Goal: Task Accomplishment & Management: Use online tool/utility

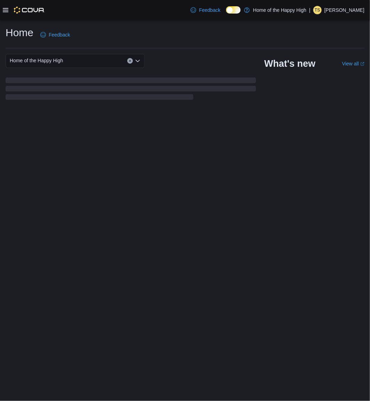
click at [5, 8] on icon at bounding box center [6, 10] width 6 height 4
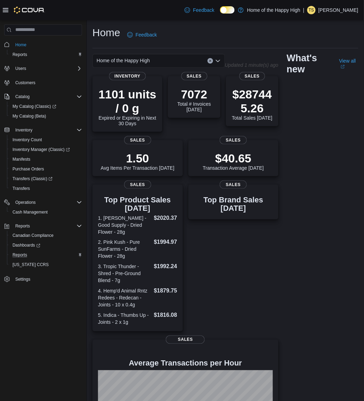
click at [42, 251] on div "Reports" at bounding box center [46, 255] width 72 height 8
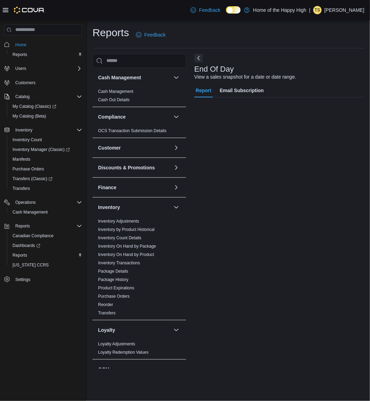
click at [5, 10] on icon at bounding box center [6, 10] width 6 height 4
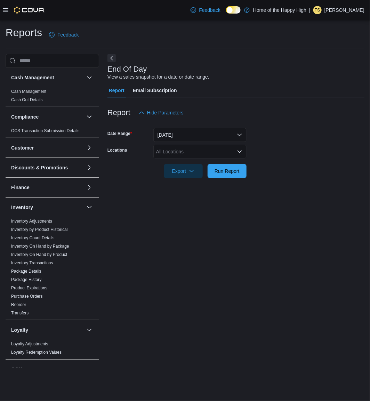
click at [201, 156] on div "All Locations" at bounding box center [199, 152] width 93 height 14
type input "***"
click at [205, 164] on span "Toronto - Church St - Friendly Stranger" at bounding box center [224, 163] width 84 height 7
click at [207, 139] on button "Today" at bounding box center [199, 135] width 93 height 14
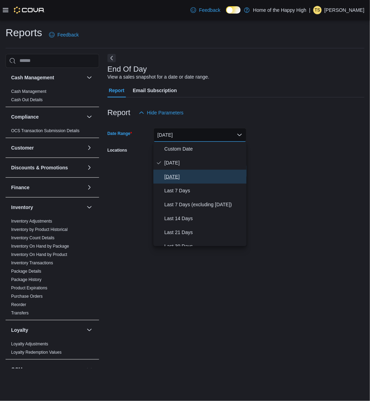
click at [199, 177] on span "Yesterday" at bounding box center [204, 177] width 79 height 8
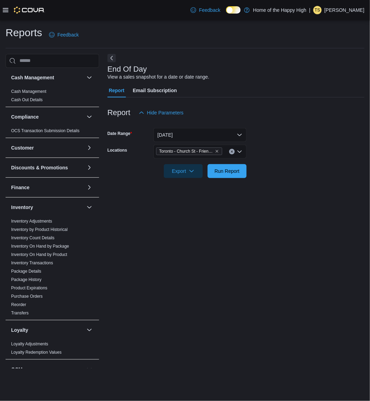
click at [293, 149] on form "Date Range Yesterday Locations Toronto - Church St - Friendly Stranger Export R…" at bounding box center [236, 149] width 257 height 58
click at [237, 172] on span "Run Report" at bounding box center [227, 170] width 25 height 7
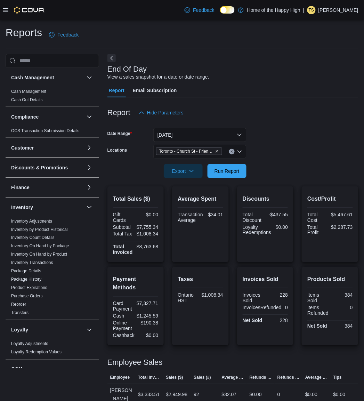
drag, startPoint x: 294, startPoint y: 140, endPoint x: 288, endPoint y: 137, distance: 6.7
click at [288, 137] on form "Date Range Yesterday Locations Toronto - Church St - Friendly Stranger Export R…" at bounding box center [233, 149] width 251 height 58
click at [298, 95] on div "Report Email Subscription" at bounding box center [233, 91] width 251 height 14
click at [39, 100] on link "Cash Out Details" at bounding box center [27, 99] width 32 height 5
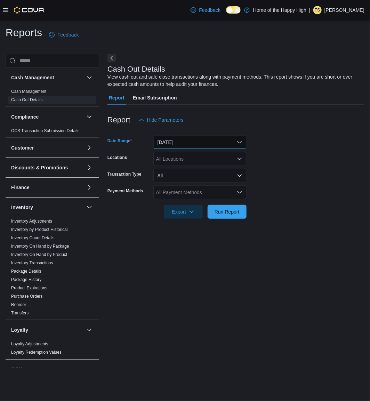
click at [209, 140] on button "Today" at bounding box center [199, 142] width 93 height 14
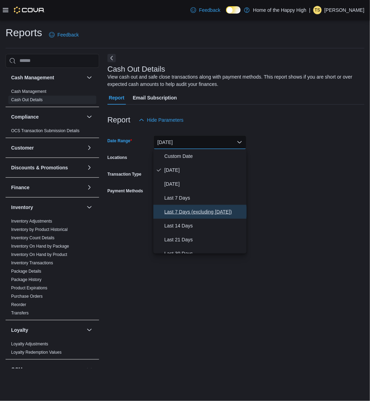
click at [209, 208] on span "Last 7 Days (excluding [DATE])" at bounding box center [204, 212] width 79 height 8
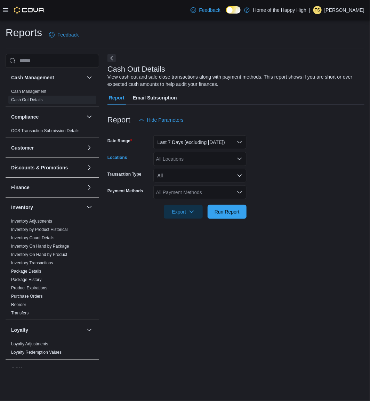
click at [190, 154] on div "All Locations" at bounding box center [199, 159] width 93 height 14
type input "***"
click at [197, 171] on span "Toronto - Church St - Friendly Stranger" at bounding box center [224, 170] width 84 height 7
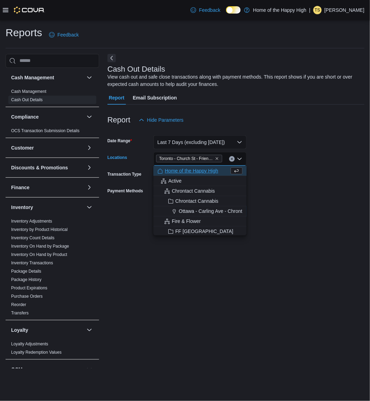
drag, startPoint x: 260, startPoint y: 215, endPoint x: 232, endPoint y: 214, distance: 27.9
click at [260, 215] on form "Date Range Last 7 Days (excluding today) Locations Toronto - Church St - Friend…" at bounding box center [236, 173] width 257 height 92
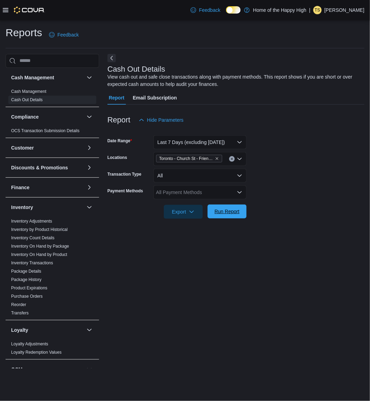
click at [221, 212] on span "Run Report" at bounding box center [227, 211] width 25 height 7
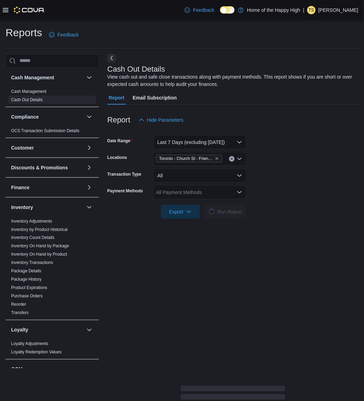
drag, startPoint x: 291, startPoint y: 161, endPoint x: 284, endPoint y: 148, distance: 15.1
click at [284, 148] on form "Date Range Last 7 Days (excluding [DATE]) Locations [GEOGRAPHIC_DATA] - Church …" at bounding box center [233, 173] width 251 height 92
click at [220, 199] on div at bounding box center [233, 202] width 251 height 6
click at [221, 195] on div "All Payment Methods" at bounding box center [199, 192] width 93 height 14
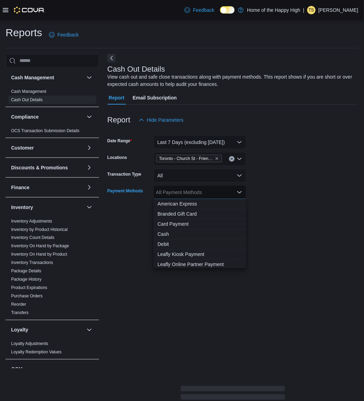
click at [221, 195] on div "All Payment Methods Combo box. Selected. Combo box input. All Payment Methods. …" at bounding box center [199, 192] width 93 height 14
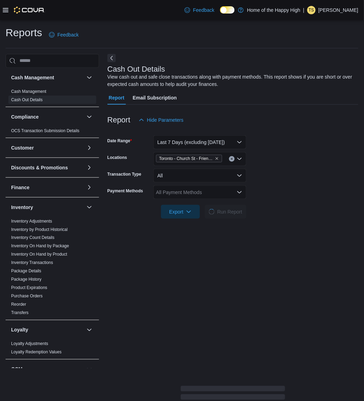
click at [292, 197] on form "Date Range Last 7 Days (excluding [DATE]) Locations [GEOGRAPHIC_DATA] - Church …" at bounding box center [233, 173] width 251 height 92
drag, startPoint x: 293, startPoint y: 157, endPoint x: 283, endPoint y: 145, distance: 15.3
click at [283, 145] on form "Date Range Last 7 Days (excluding [DATE]) Locations [GEOGRAPHIC_DATA] - Church …" at bounding box center [233, 173] width 251 height 92
click at [201, 189] on div "All Payment Methods" at bounding box center [199, 192] width 93 height 14
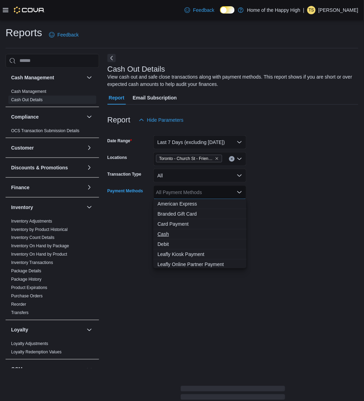
click at [195, 234] on span "Cash" at bounding box center [200, 234] width 85 height 7
click at [306, 186] on form "Date Range Last 7 Days (excluding today) Locations Toronto - Church St - Friend…" at bounding box center [233, 173] width 251 height 92
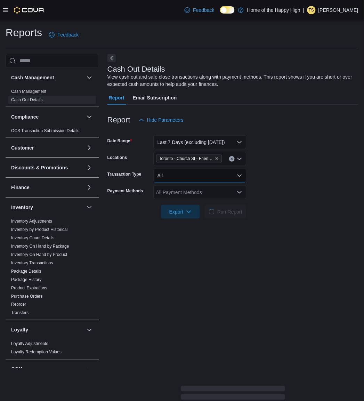
click at [189, 175] on button "All" at bounding box center [199, 176] width 93 height 14
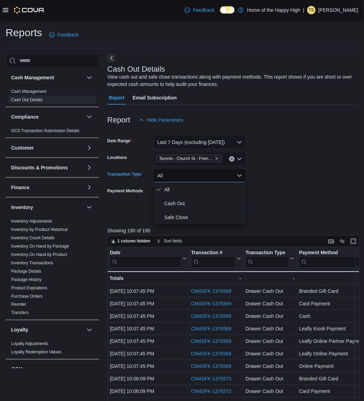
click at [303, 163] on form "Date Range Last 7 Days (excluding [DATE]) Locations [GEOGRAPHIC_DATA] - Church …" at bounding box center [233, 173] width 251 height 92
click at [198, 176] on button "All" at bounding box center [199, 176] width 93 height 14
click at [194, 204] on span "Cash Out" at bounding box center [204, 203] width 79 height 8
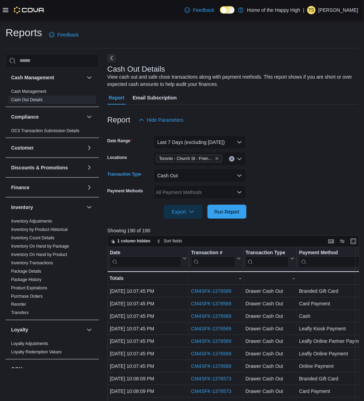
click at [201, 191] on div "All Payment Methods" at bounding box center [199, 192] width 93 height 14
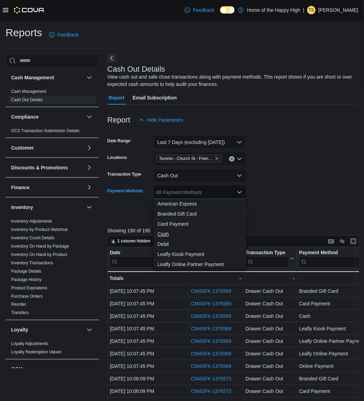
click at [183, 231] on span "Cash" at bounding box center [200, 234] width 85 height 7
click at [293, 202] on div at bounding box center [233, 202] width 251 height 6
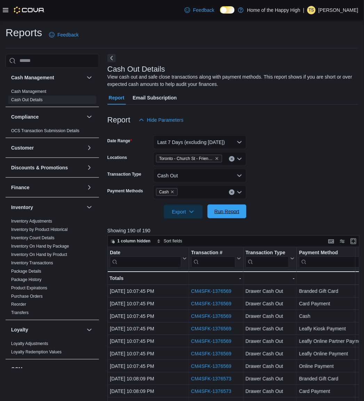
click at [229, 209] on span "Run Report" at bounding box center [227, 211] width 25 height 7
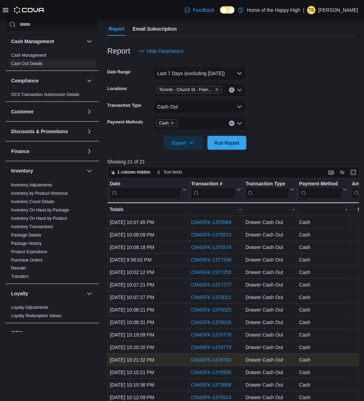
scroll to position [154, 0]
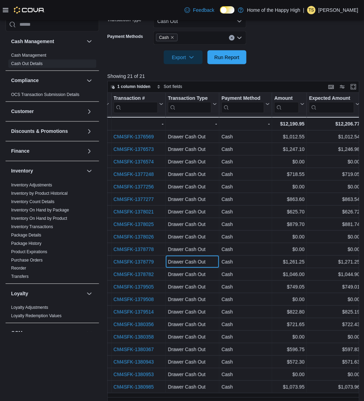
drag, startPoint x: 263, startPoint y: 254, endPoint x: 296, endPoint y: 258, distance: 32.6
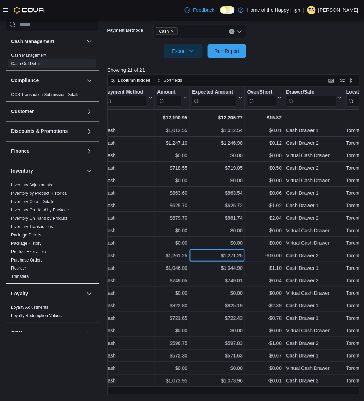
scroll to position [0, 223]
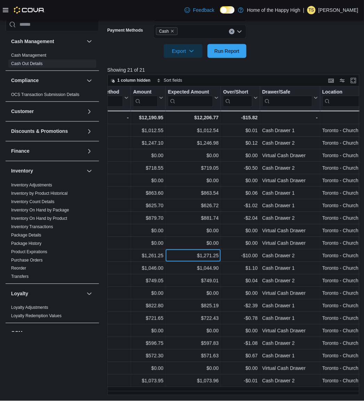
drag, startPoint x: 290, startPoint y: 252, endPoint x: 300, endPoint y: 253, distance: 9.8
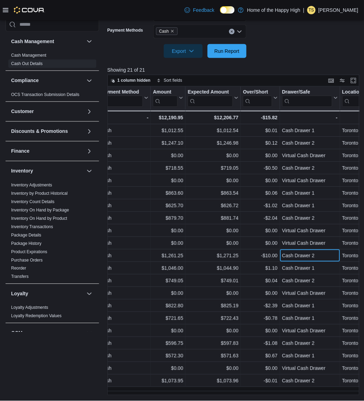
scroll to position [0, 194]
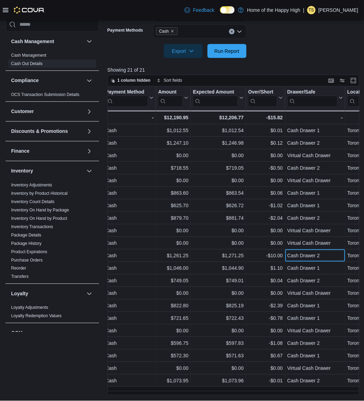
drag, startPoint x: 295, startPoint y: 255, endPoint x: 284, endPoint y: 261, distance: 13.1
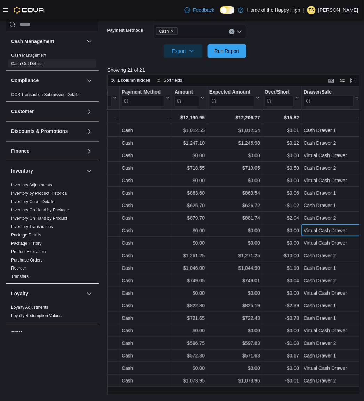
drag, startPoint x: 323, startPoint y: 231, endPoint x: 308, endPoint y: 239, distance: 16.8
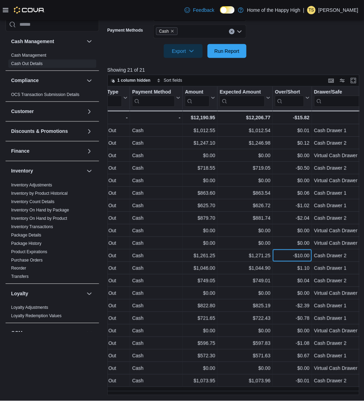
drag, startPoint x: 298, startPoint y: 254, endPoint x: 289, endPoint y: 261, distance: 11.4
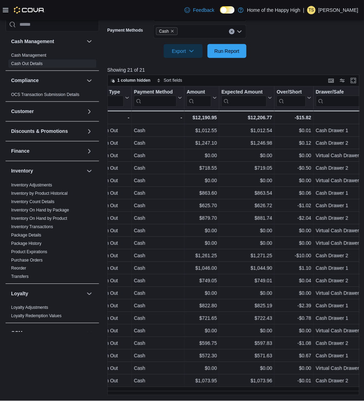
scroll to position [0, 0]
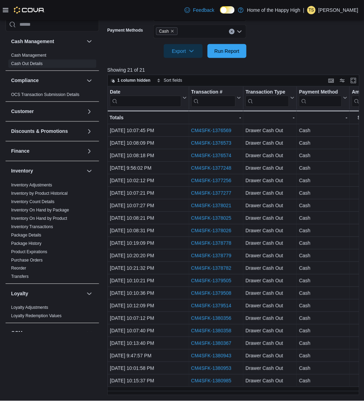
drag, startPoint x: 291, startPoint y: 266, endPoint x: 137, endPoint y: 271, distance: 153.5
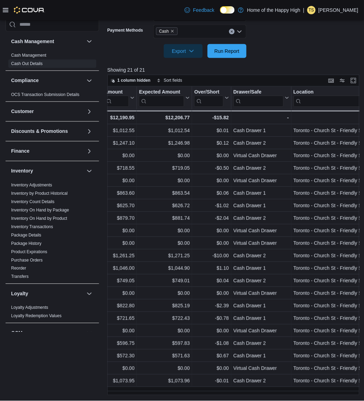
drag, startPoint x: 300, startPoint y: 271, endPoint x: 318, endPoint y: 273, distance: 18.3
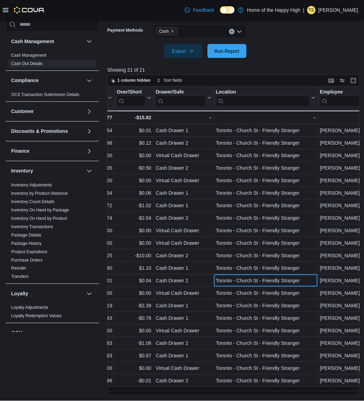
scroll to position [0, 405]
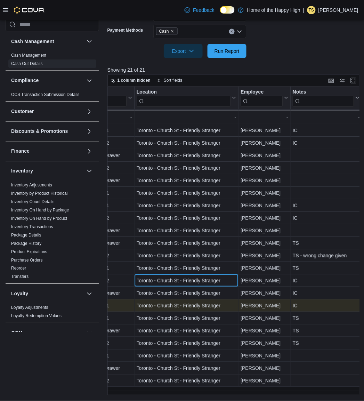
drag, startPoint x: 311, startPoint y: 282, endPoint x: 362, endPoint y: 302, distance: 54.7
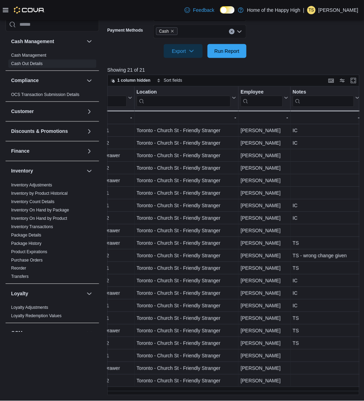
scroll to position [0, 0]
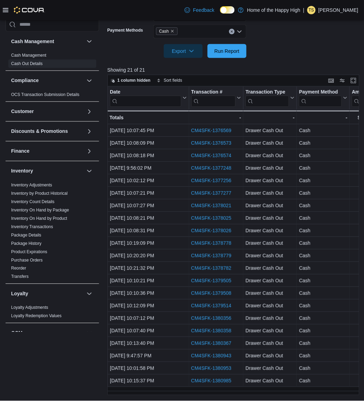
drag, startPoint x: 311, startPoint y: 283, endPoint x: 109, endPoint y: 300, distance: 203.2
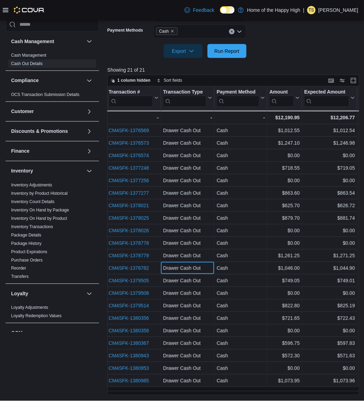
drag, startPoint x: 294, startPoint y: 269, endPoint x: 318, endPoint y: 270, distance: 23.7
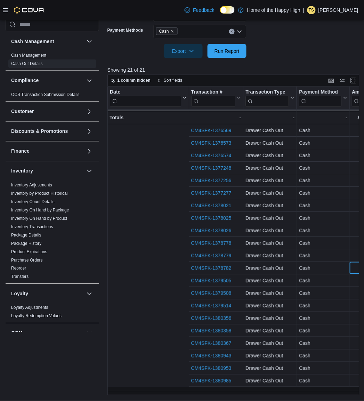
drag, startPoint x: 217, startPoint y: 273, endPoint x: 122, endPoint y: 273, distance: 95.7
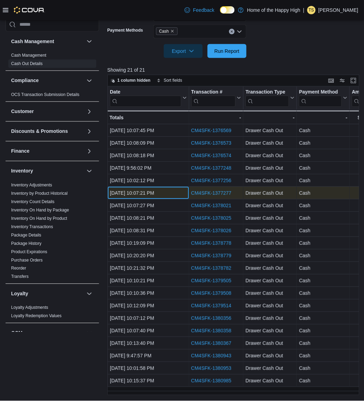
drag, startPoint x: 154, startPoint y: 208, endPoint x: 143, endPoint y: 198, distance: 15.1
click at [143, 198] on div "[DATE] 10:07:21 PM - Date, column 1, row 6" at bounding box center [149, 193] width 82 height 13
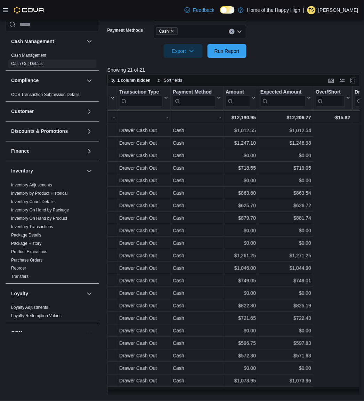
drag, startPoint x: 148, startPoint y: 201, endPoint x: 186, endPoint y: 210, distance: 39.3
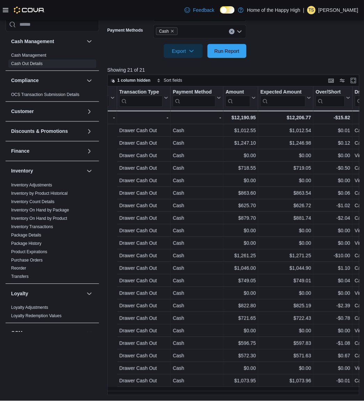
scroll to position [0, 202]
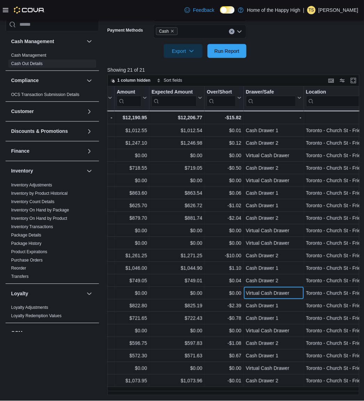
drag, startPoint x: 282, startPoint y: 291, endPoint x: 304, endPoint y: 300, distance: 23.3
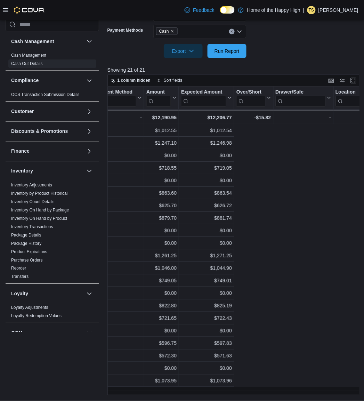
scroll to position [0, 0]
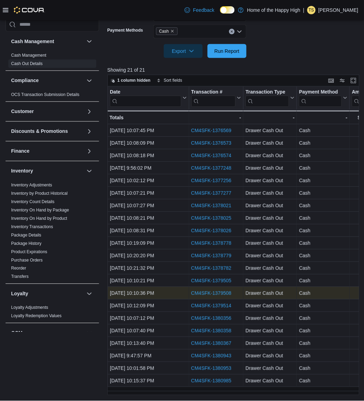
drag, startPoint x: 186, startPoint y: 301, endPoint x: 129, endPoint y: 287, distance: 58.0
